Goal: Use online tool/utility: Utilize a website feature to perform a specific function

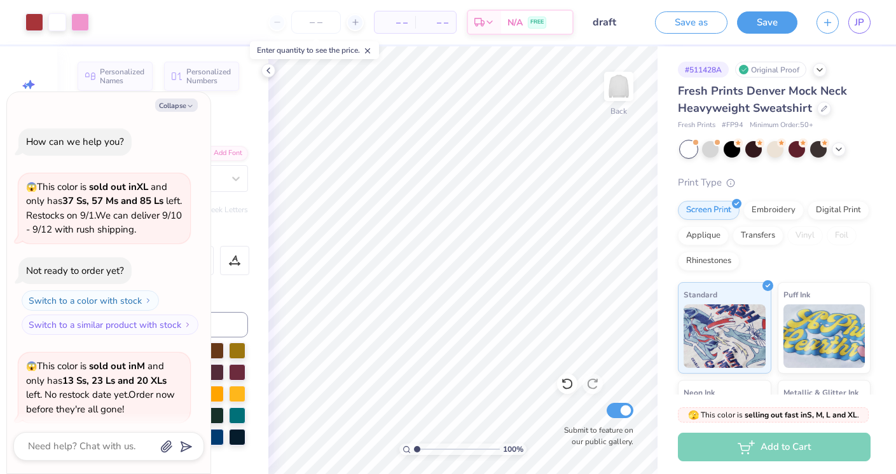
scroll to position [1109, 0]
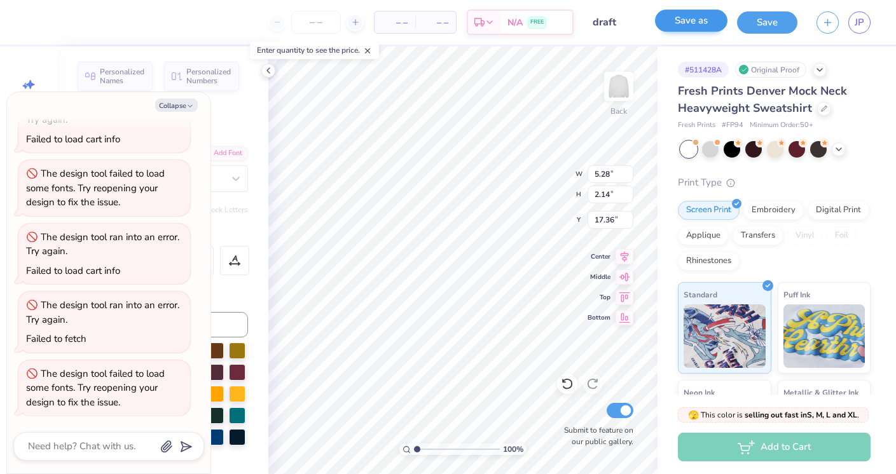
type textarea "x"
type input "10.00"
type textarea "x"
type input "4.45"
type input "3.29"
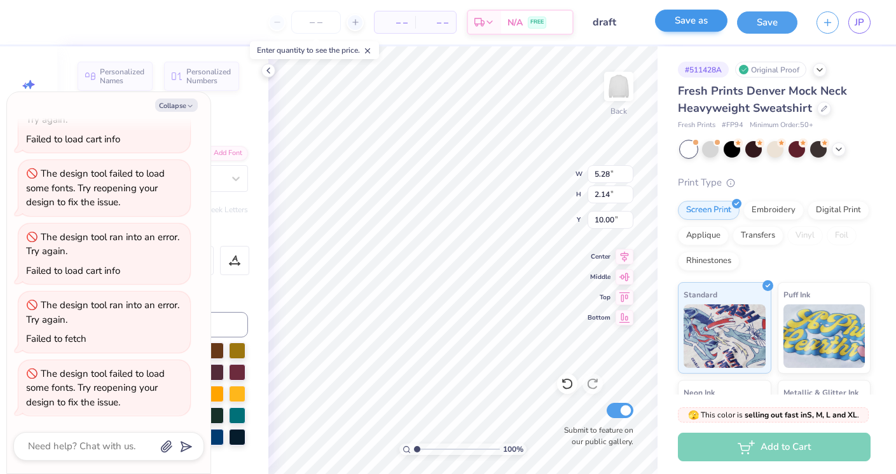
type input "9.86"
type textarea "x"
type input "4.73"
type input "2.85"
type input "10.08"
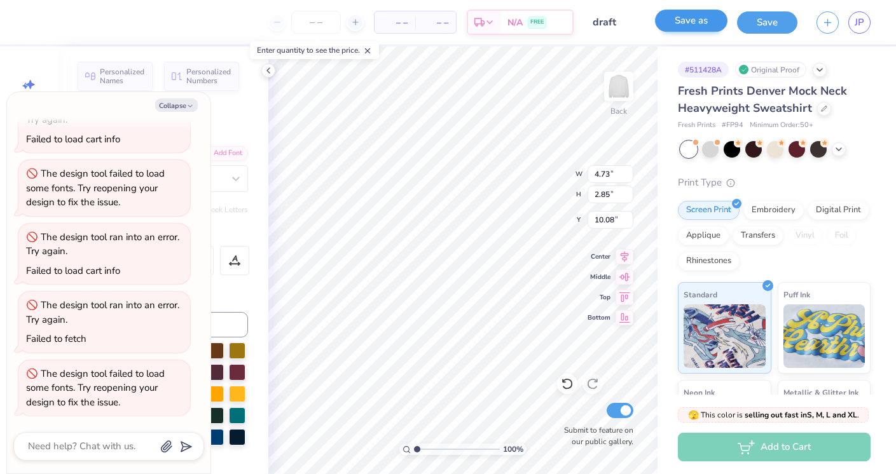
type textarea "x"
type input "9.45"
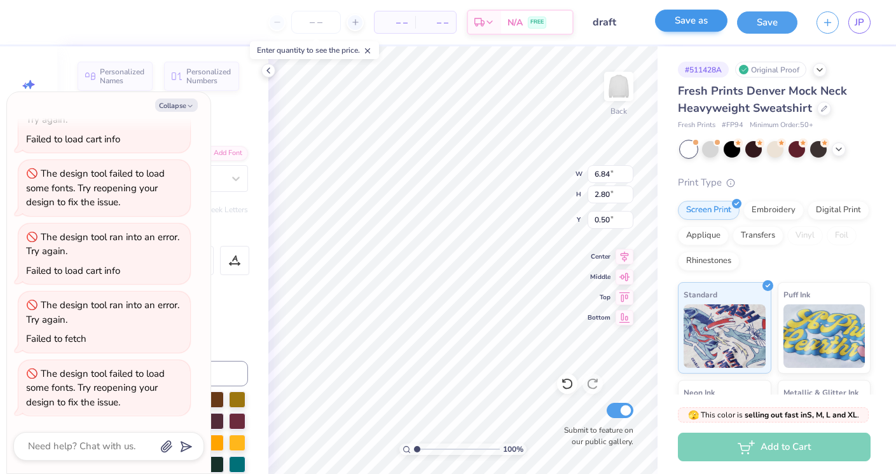
type textarea "x"
type input "1.60"
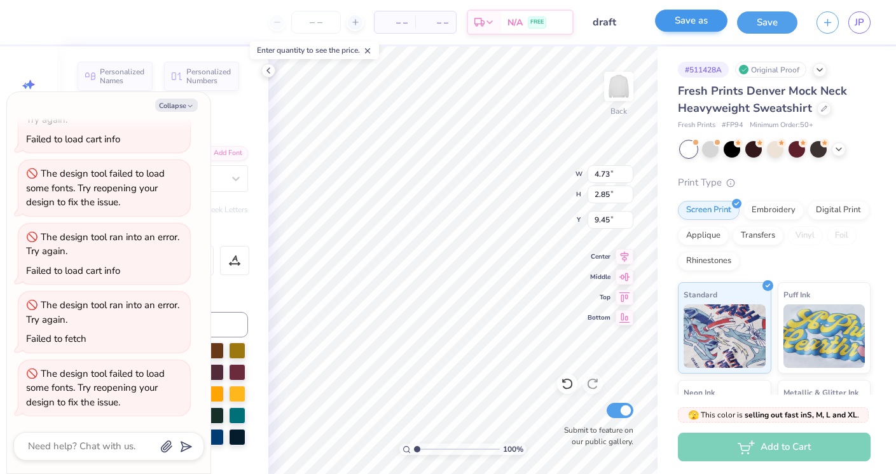
type textarea "x"
type input "10.28"
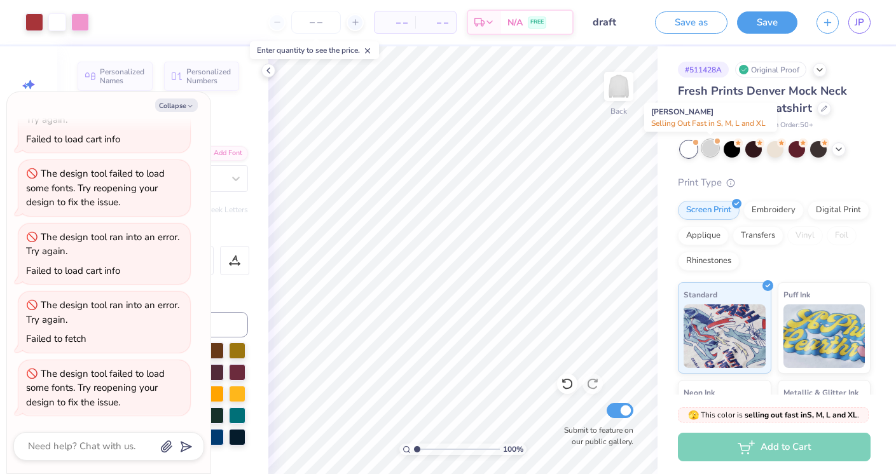
click at [706, 147] on div at bounding box center [710, 148] width 17 height 17
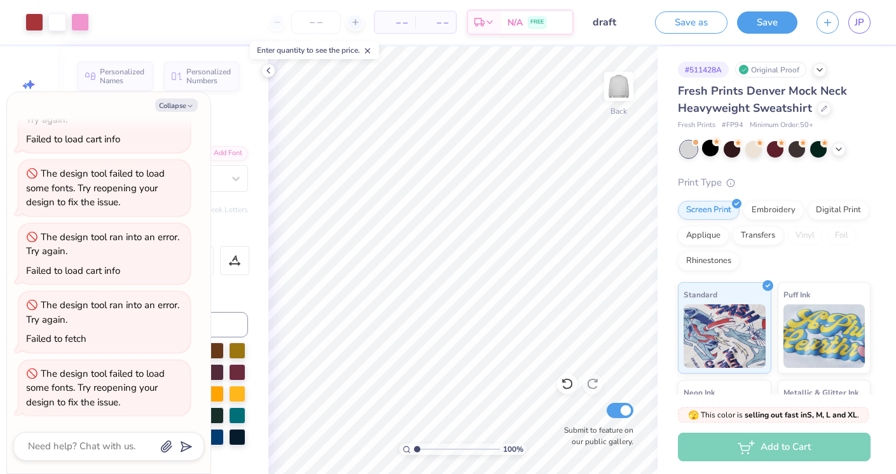
scroll to position [1274, 0]
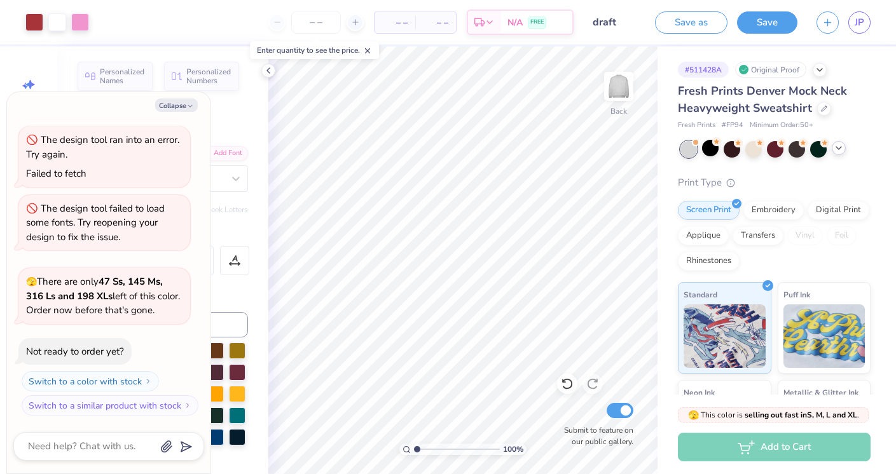
click at [844, 147] on div at bounding box center [838, 148] width 14 height 14
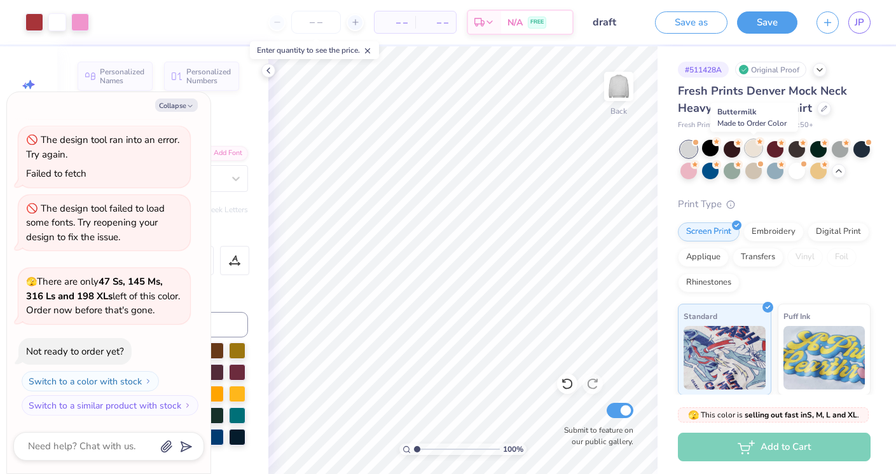
click at [752, 152] on div at bounding box center [753, 148] width 17 height 17
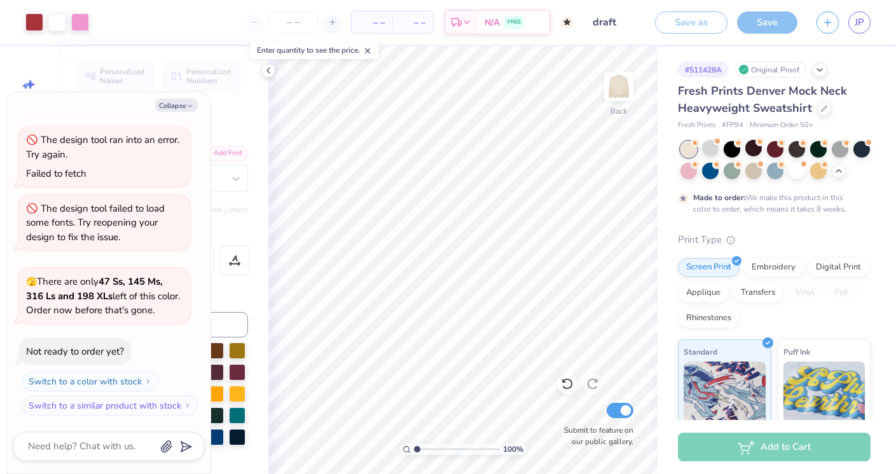
scroll to position [1379, 0]
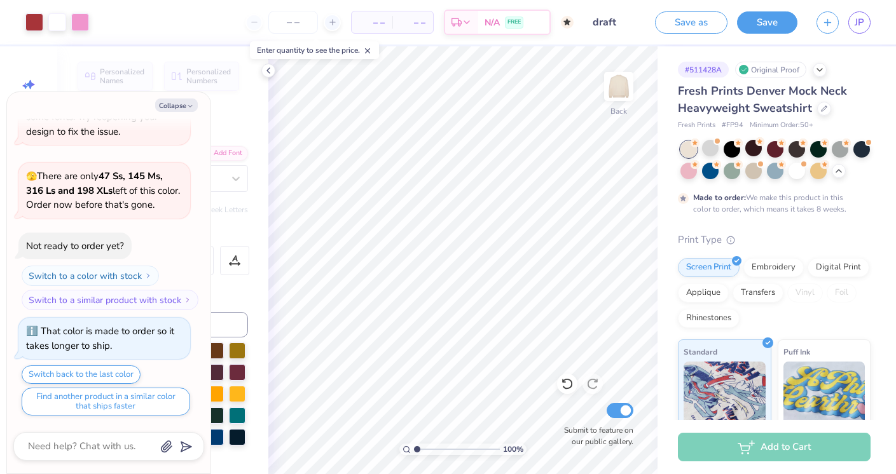
click at [781, 222] on div "Fresh Prints Denver Mock Neck Heavyweight Sweatshirt Fresh Prints # FP94 Minimu…" at bounding box center [774, 355] width 193 height 544
click at [842, 150] on div at bounding box center [839, 148] width 17 height 17
click at [777, 155] on div at bounding box center [775, 148] width 17 height 17
click at [751, 171] on div at bounding box center [753, 169] width 17 height 17
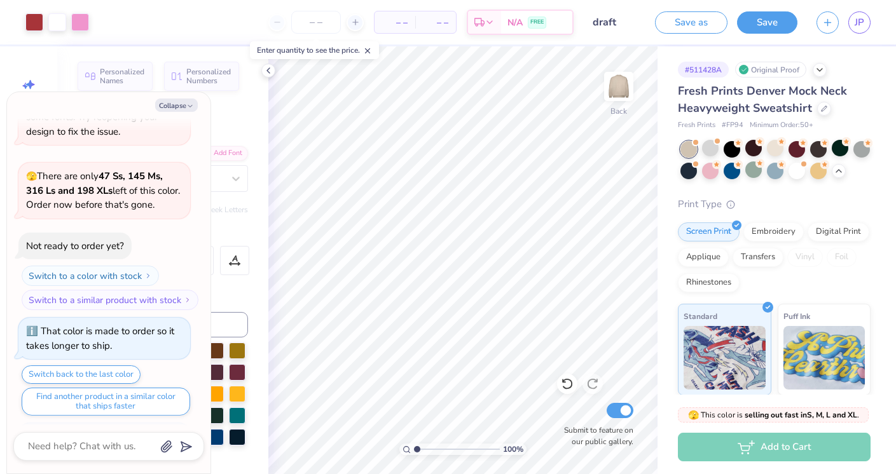
scroll to position [1608, 0]
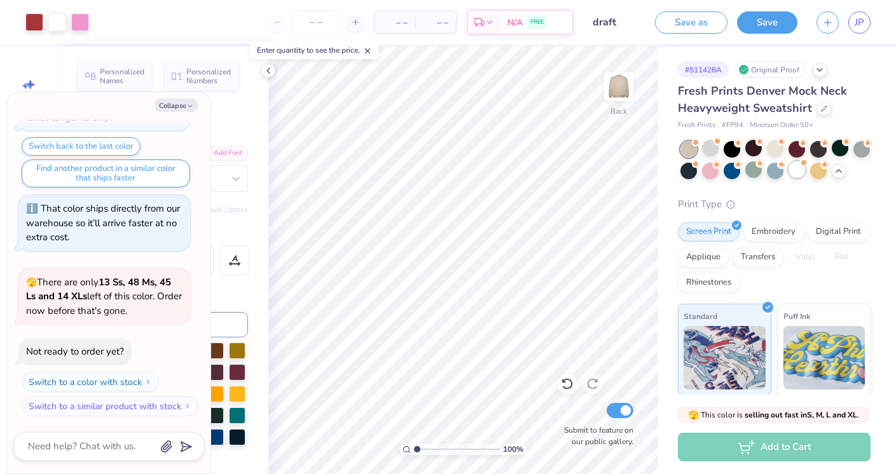
click at [802, 172] on div at bounding box center [796, 169] width 17 height 17
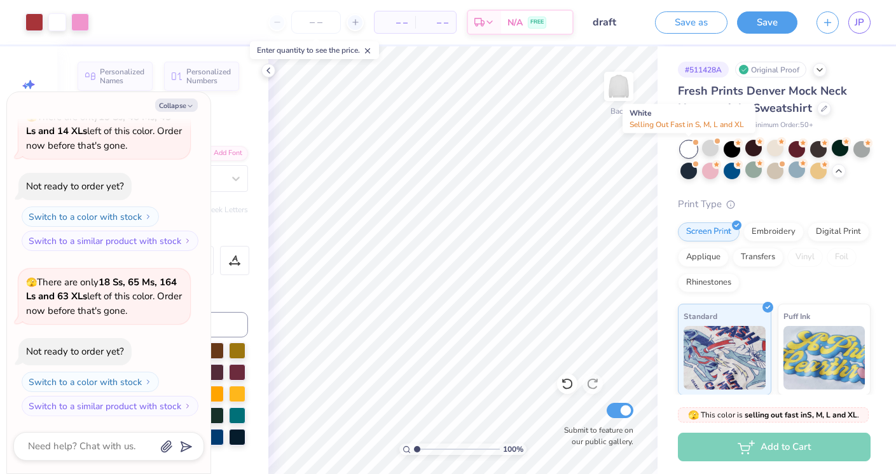
click at [690, 149] on div at bounding box center [688, 149] width 17 height 17
click at [240, 118] on div "Text Tool" at bounding box center [163, 124] width 170 height 17
click at [189, 106] on icon "button" at bounding box center [190, 106] width 8 height 8
type textarea "x"
